Goal: Answer question/provide support: Answer question/provide support

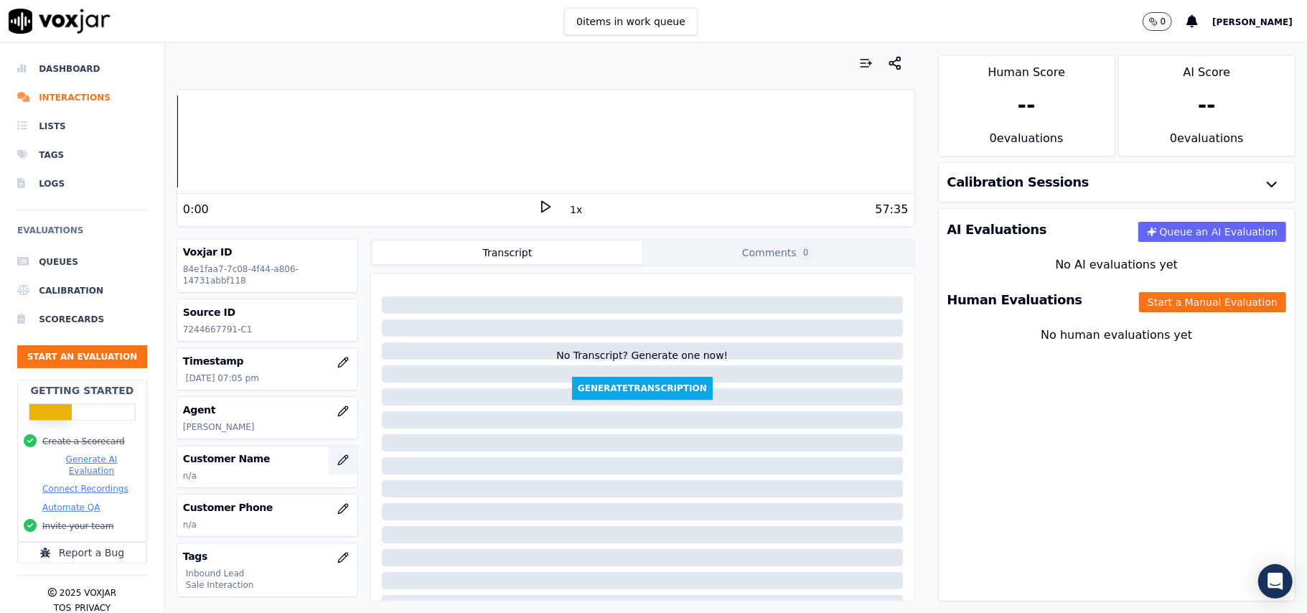
click at [338, 464] on icon "button" at bounding box center [342, 459] width 9 height 9
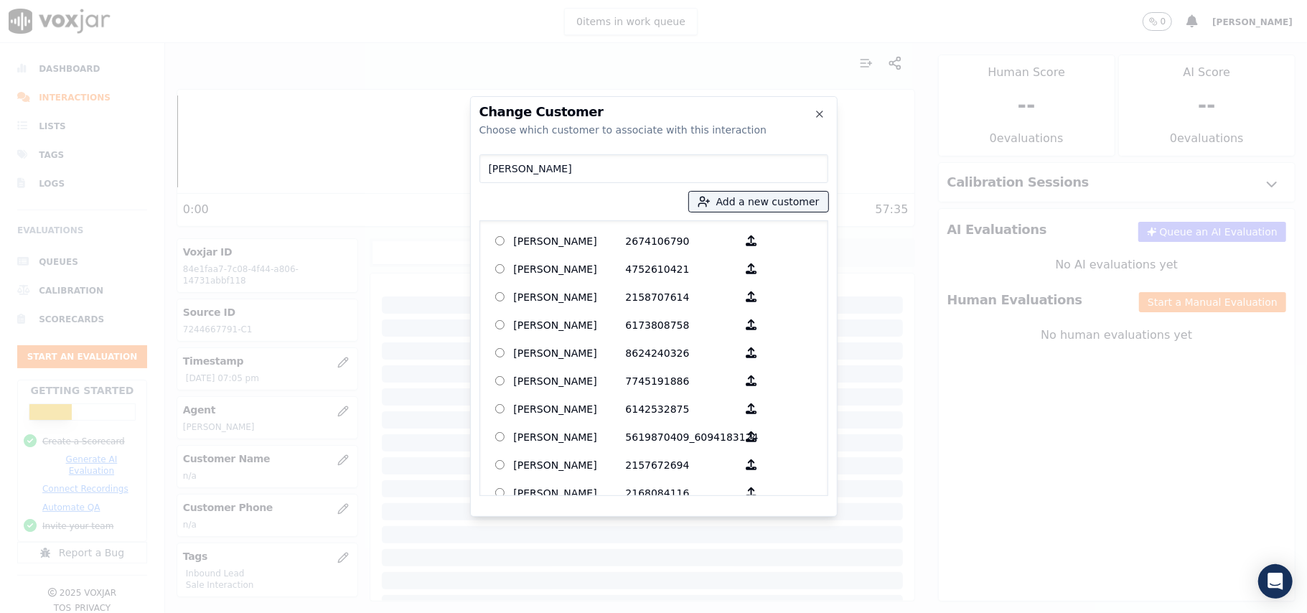
click at [491, 172] on input "[PERSON_NAME]" at bounding box center [653, 168] width 349 height 29
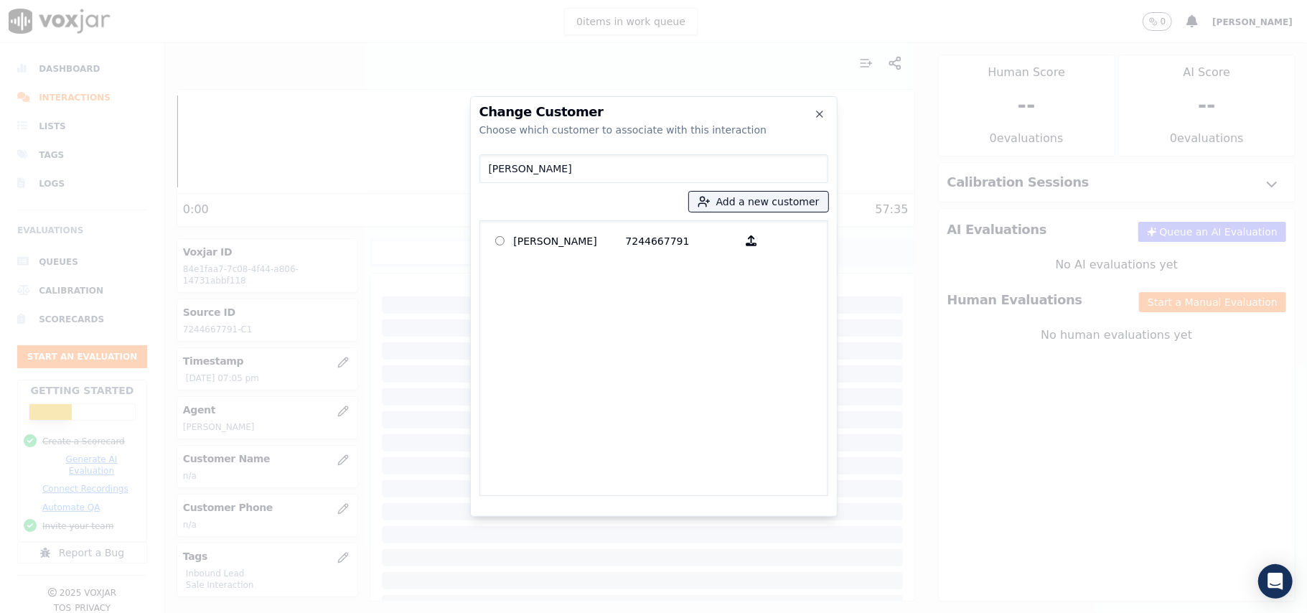
type input "[PERSON_NAME]"
click at [535, 256] on div "[GEOGRAPHIC_DATA][PERSON_NAME] 7244667791" at bounding box center [653, 358] width 349 height 276
drag, startPoint x: 535, startPoint y: 245, endPoint x: 540, endPoint y: 254, distance: 10.3
click at [537, 247] on p "[PERSON_NAME]" at bounding box center [570, 241] width 112 height 22
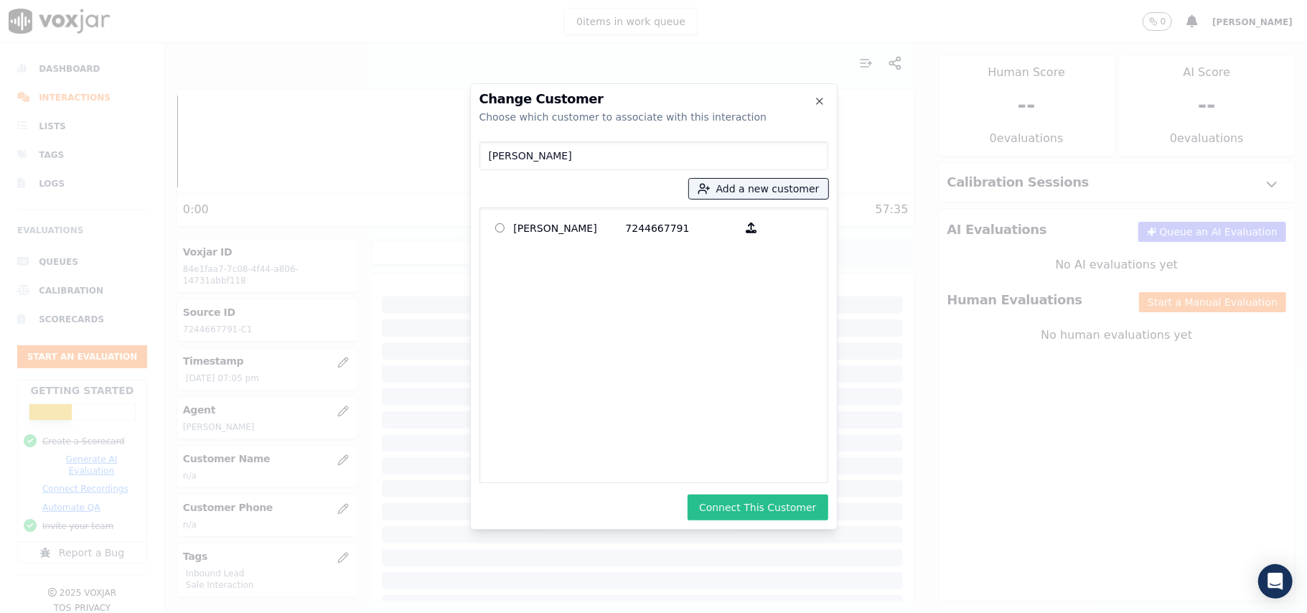
click at [744, 502] on button "Connect This Customer" at bounding box center [757, 507] width 140 height 26
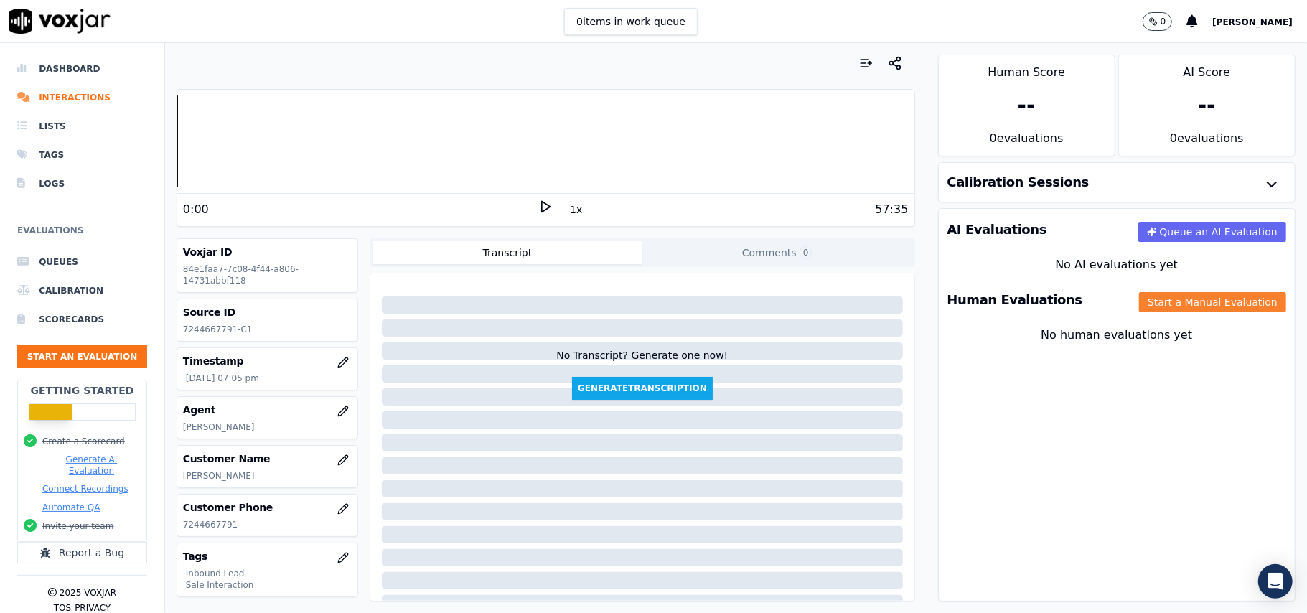
click at [1146, 310] on button "Start a Manual Evaluation" at bounding box center [1212, 302] width 147 height 20
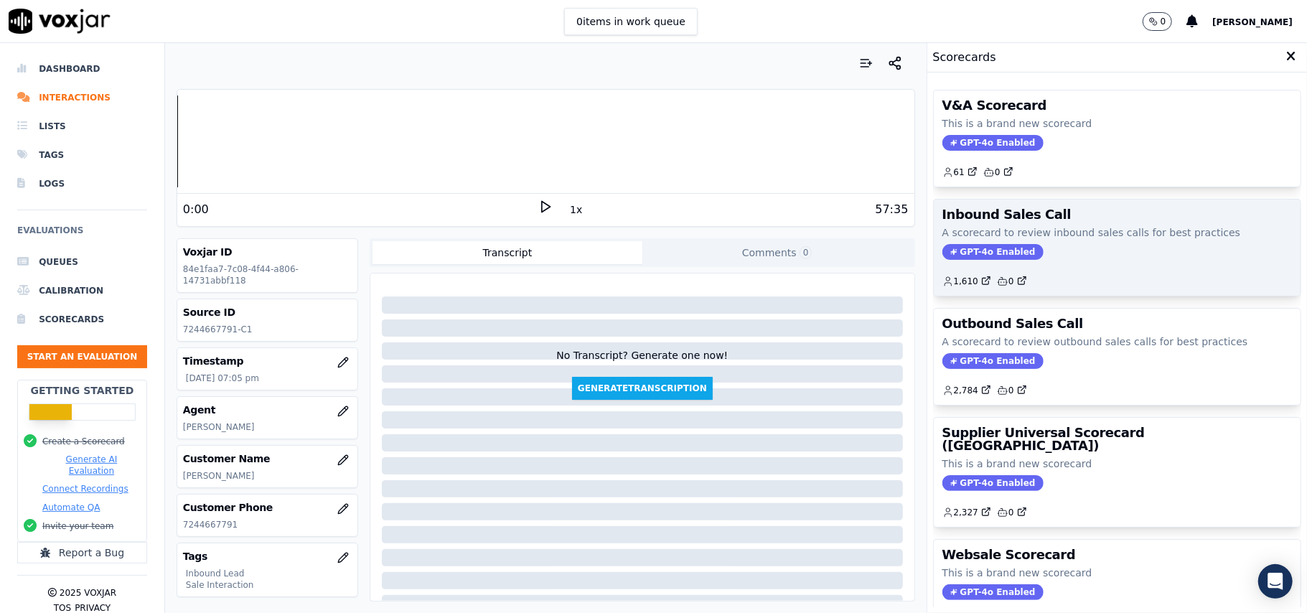
click at [993, 255] on span "GPT-4o Enabled" at bounding box center [992, 252] width 101 height 16
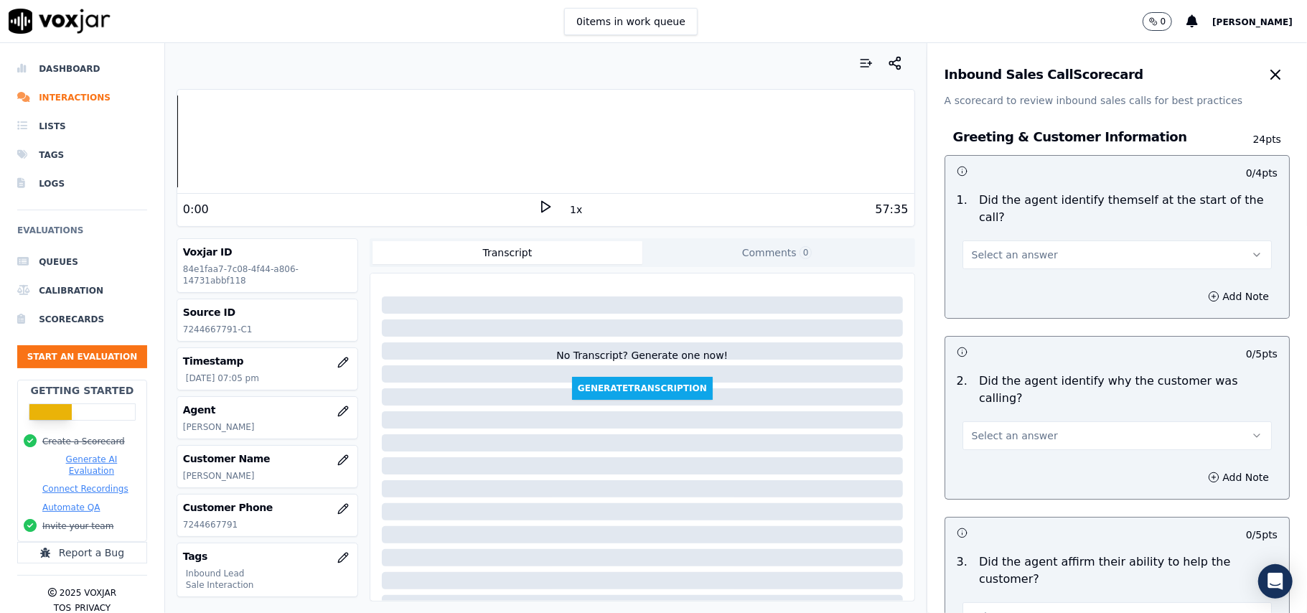
click at [983, 248] on span "Select an answer" at bounding box center [1014, 255] width 86 height 14
click at [982, 274] on div "Yes" at bounding box center [1086, 270] width 278 height 23
